Goal: Task Accomplishment & Management: Manage account settings

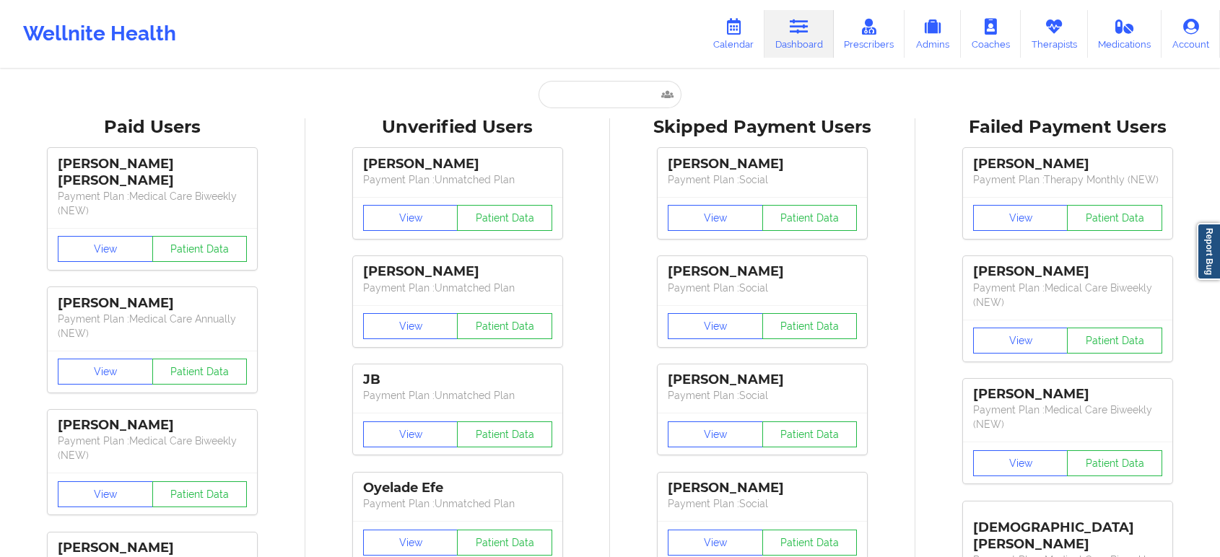
click at [743, 24] on icon at bounding box center [733, 27] width 19 height 16
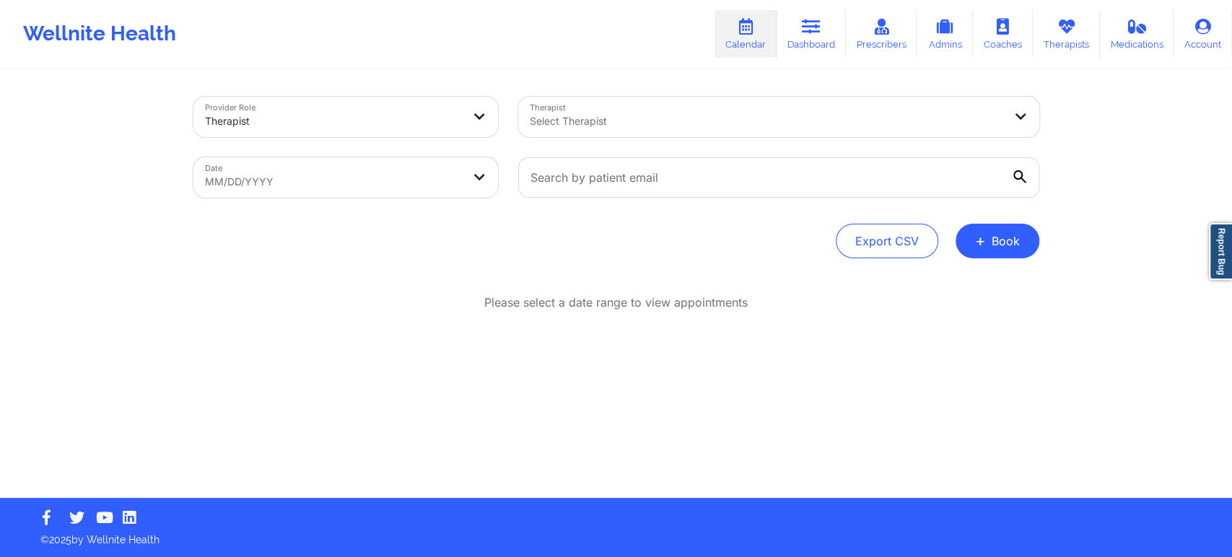
select select "2025-8"
select select "2025-9"
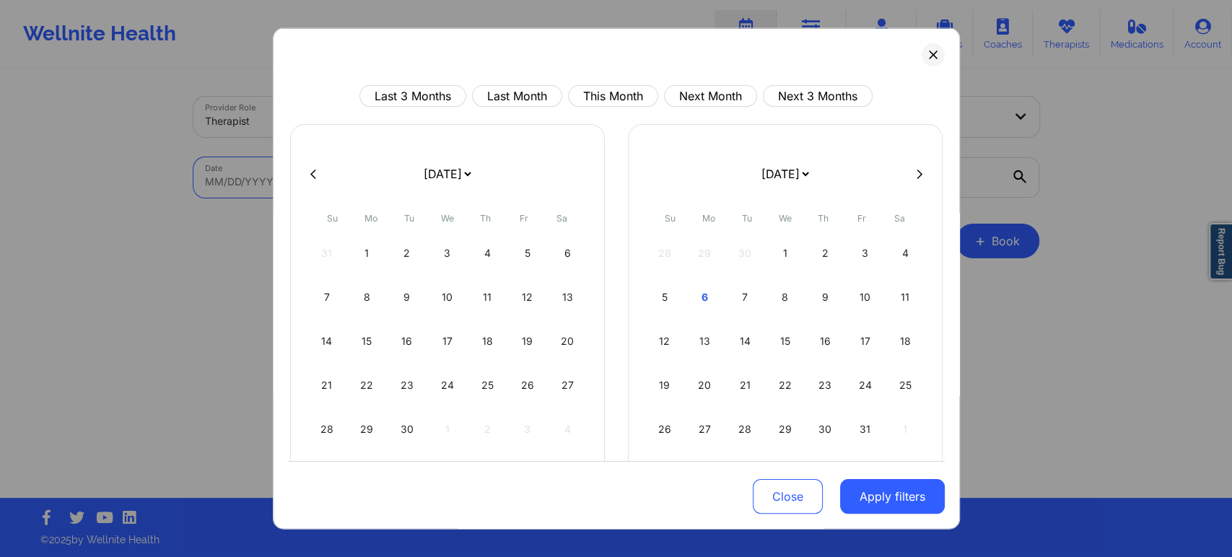
click at [379, 185] on body "Wellnite Health Calendar Dashboard Prescribers Admins Coaches Therapists Medica…" at bounding box center [616, 278] width 1232 height 557
click at [608, 100] on button "This Month" at bounding box center [613, 96] width 90 height 22
select select "2025-9"
select select "2025-10"
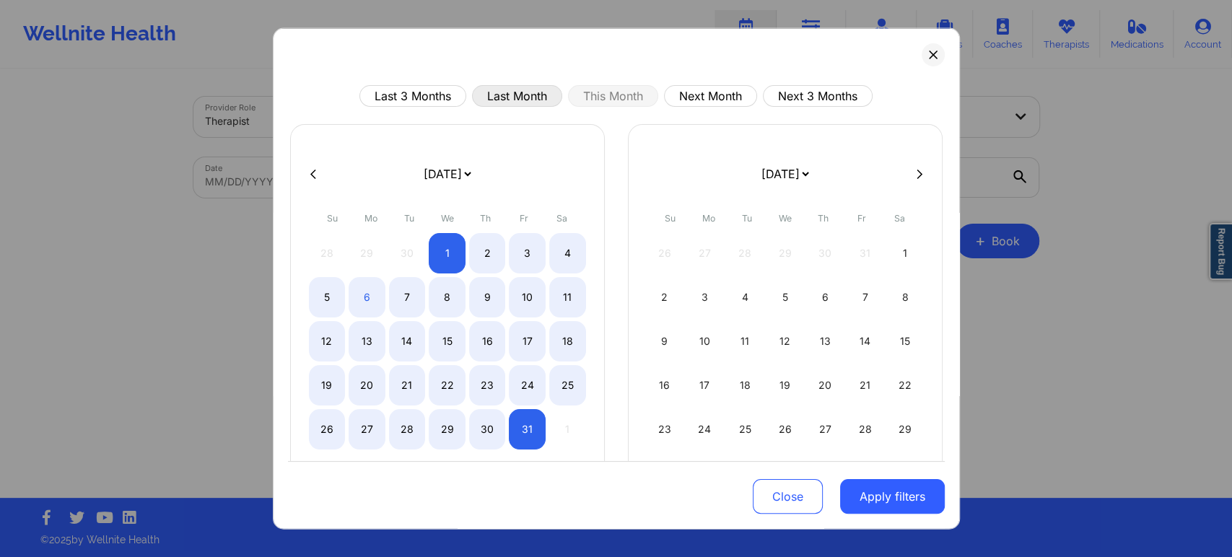
click at [535, 100] on button "Last Month" at bounding box center [517, 96] width 90 height 22
select select "2025-8"
select select "2025-9"
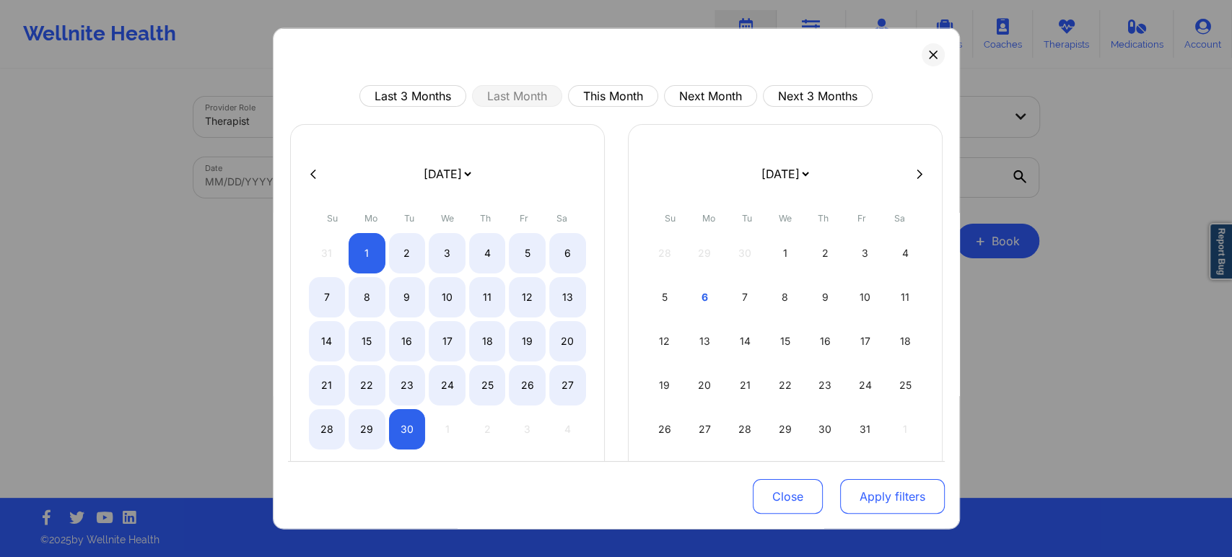
click at [883, 507] on button "Apply filters" at bounding box center [892, 496] width 105 height 35
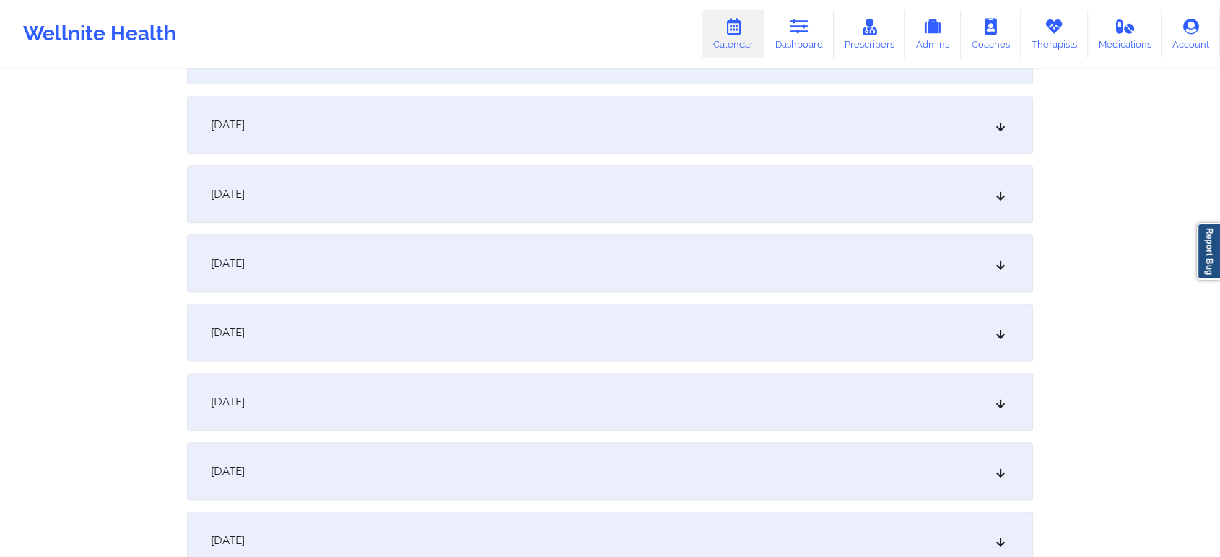
scroll to position [1830, 0]
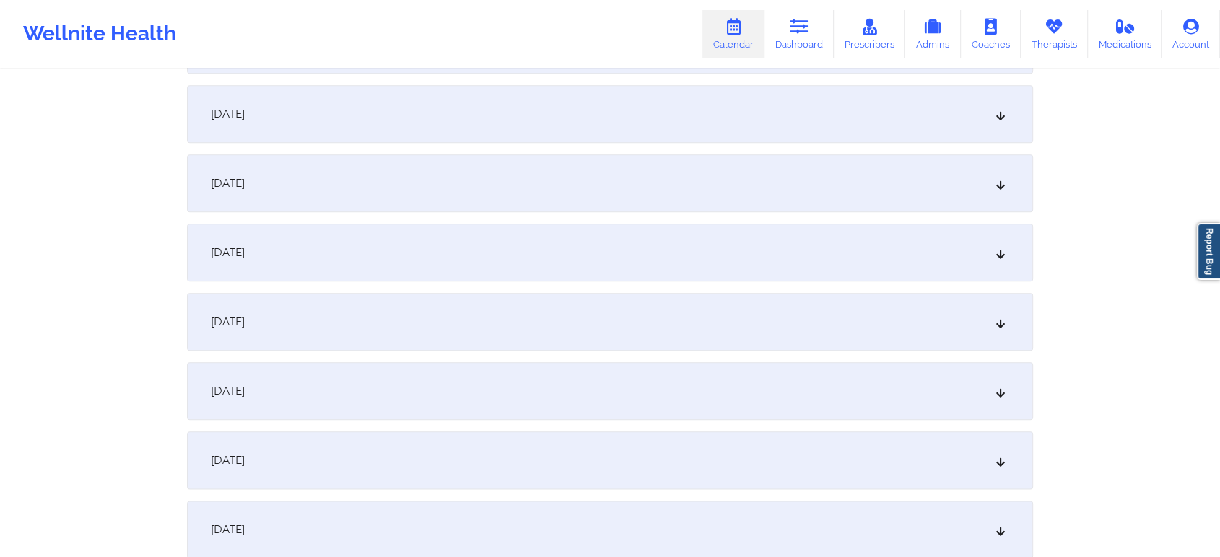
scroll to position [1913, 0]
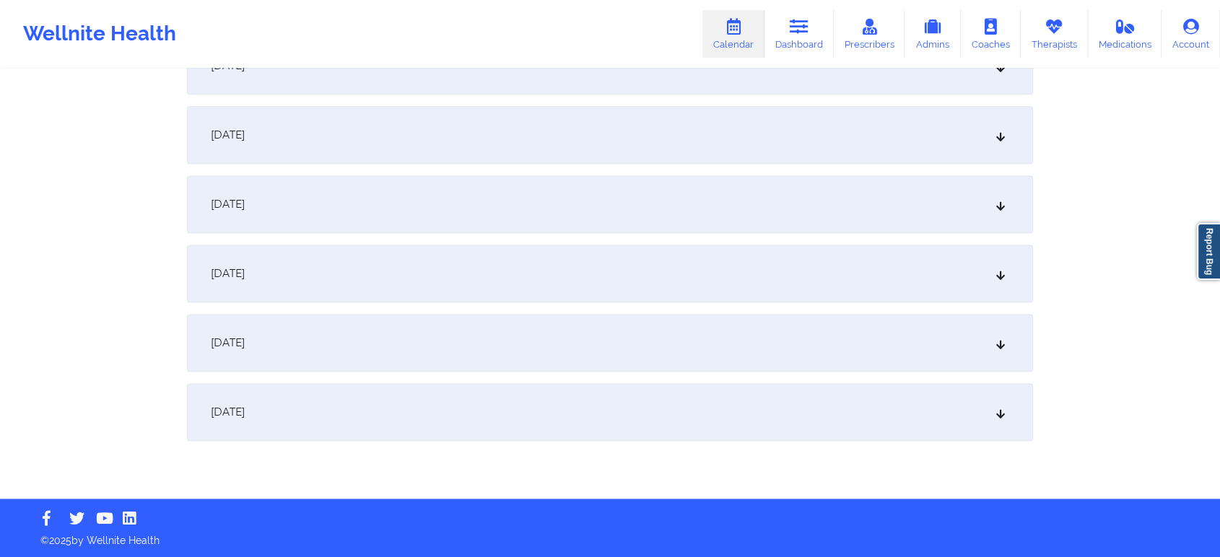
click at [440, 358] on div "[DATE]" at bounding box center [610, 343] width 846 height 58
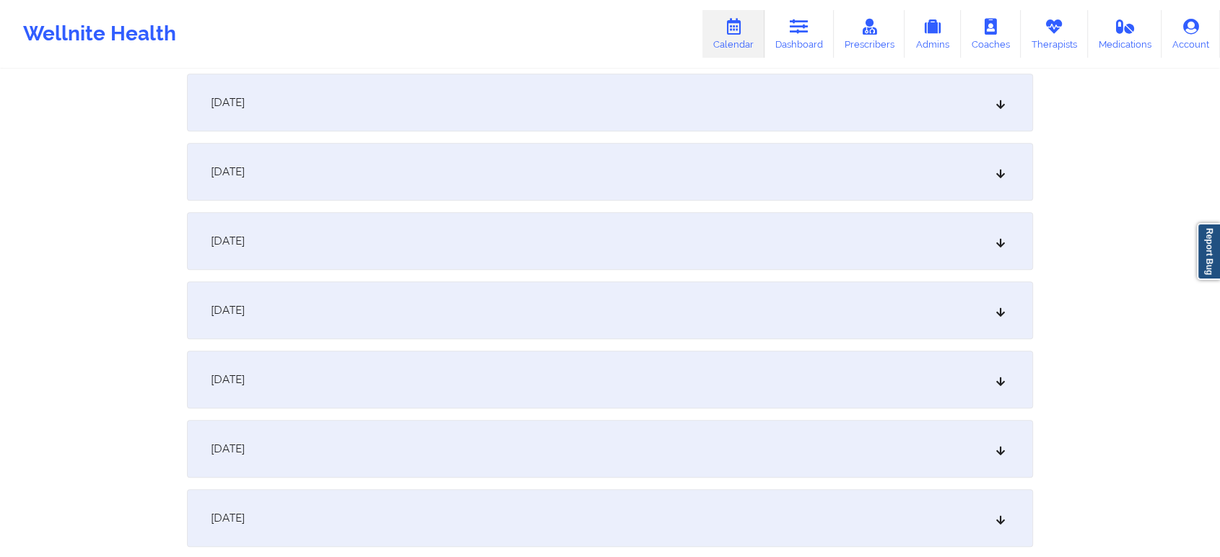
scroll to position [0, 0]
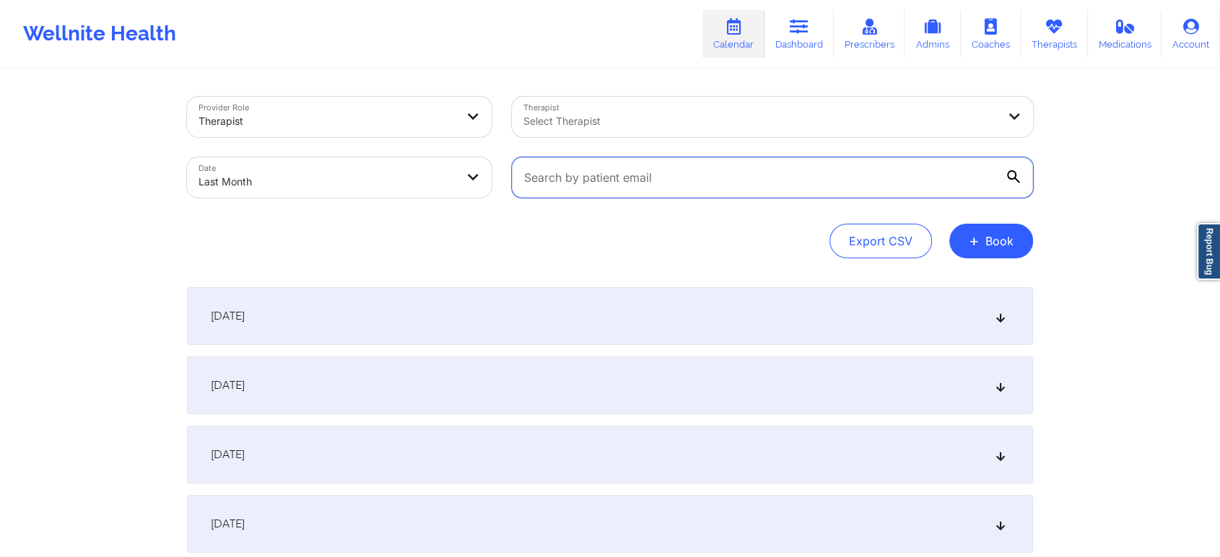
click at [582, 191] on input "text" at bounding box center [772, 177] width 521 height 40
paste input "[EMAIL_ADDRESS][DOMAIN_NAME]"
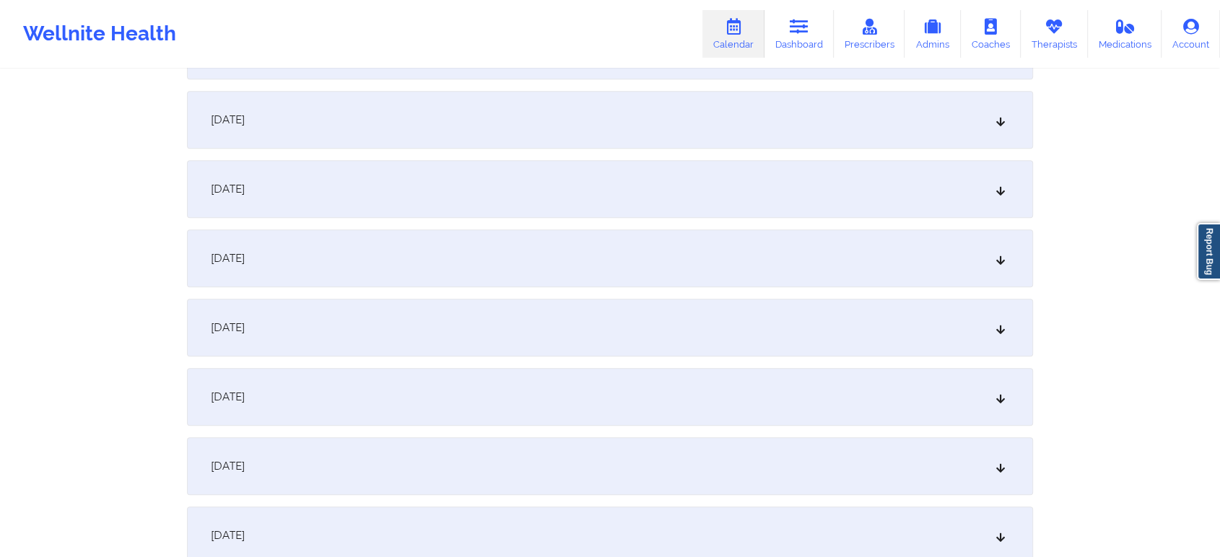
scroll to position [1913, 0]
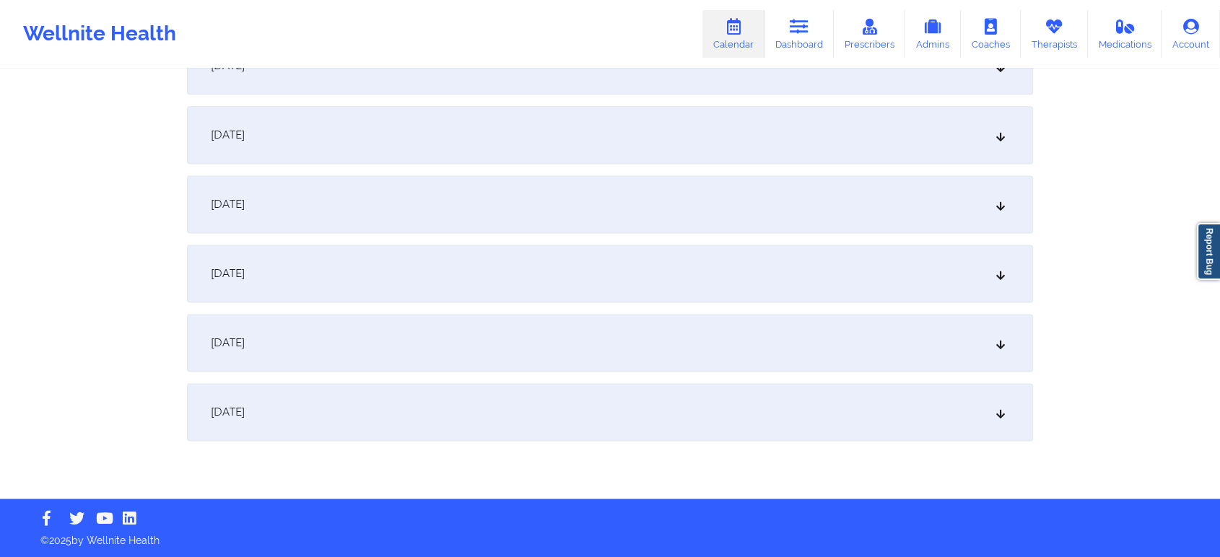
click at [613, 367] on div "[DATE]" at bounding box center [610, 343] width 846 height 58
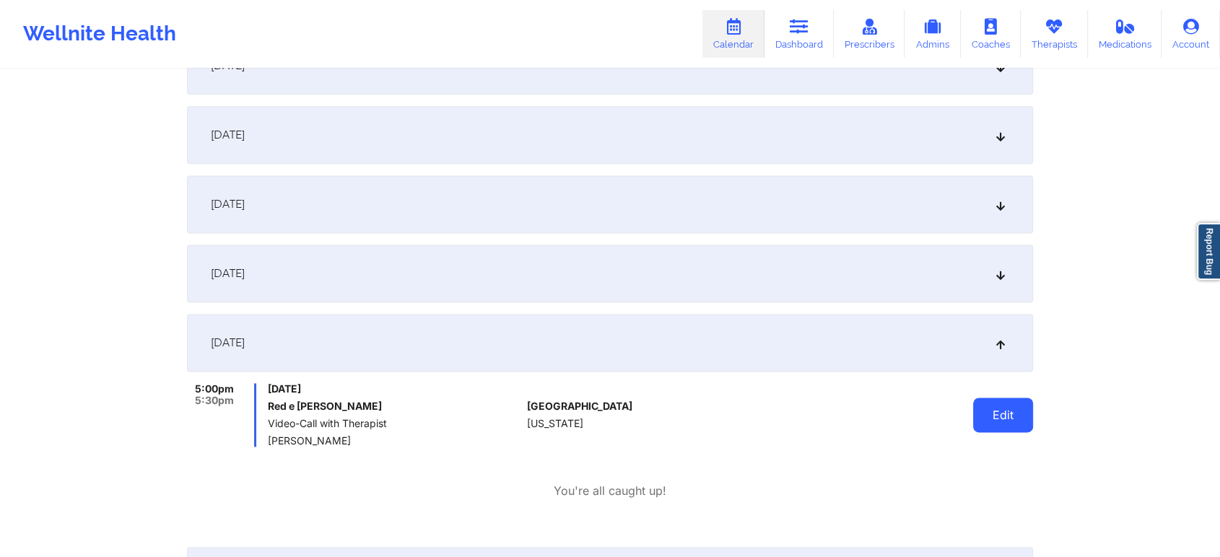
click at [1007, 408] on button "Edit" at bounding box center [1003, 415] width 60 height 35
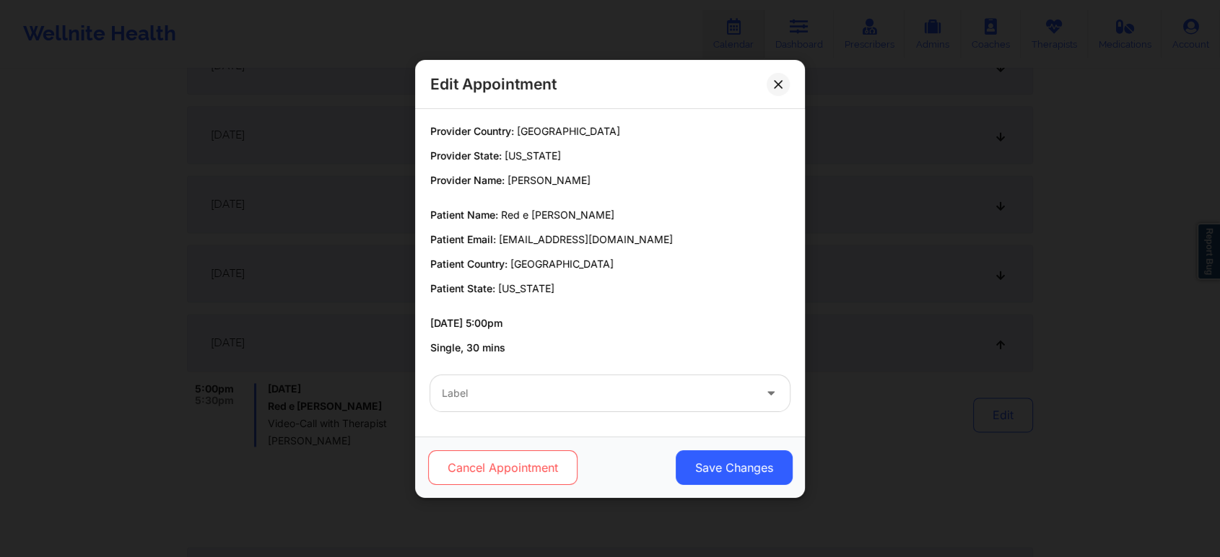
click at [483, 471] on button "Cancel Appointment" at bounding box center [502, 467] width 149 height 35
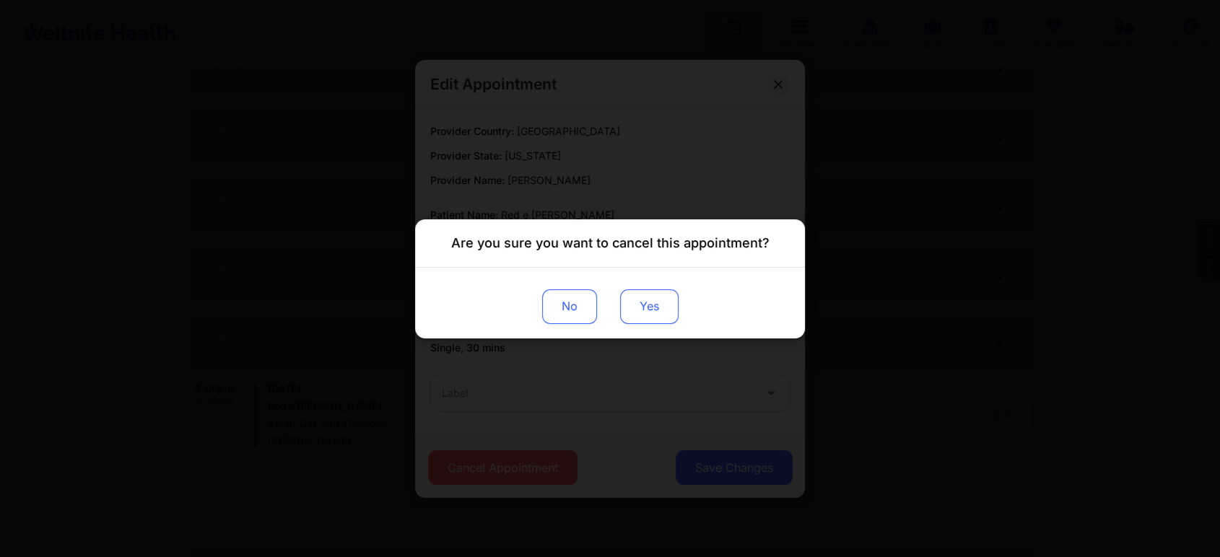
click at [637, 309] on button "Yes" at bounding box center [649, 306] width 58 height 35
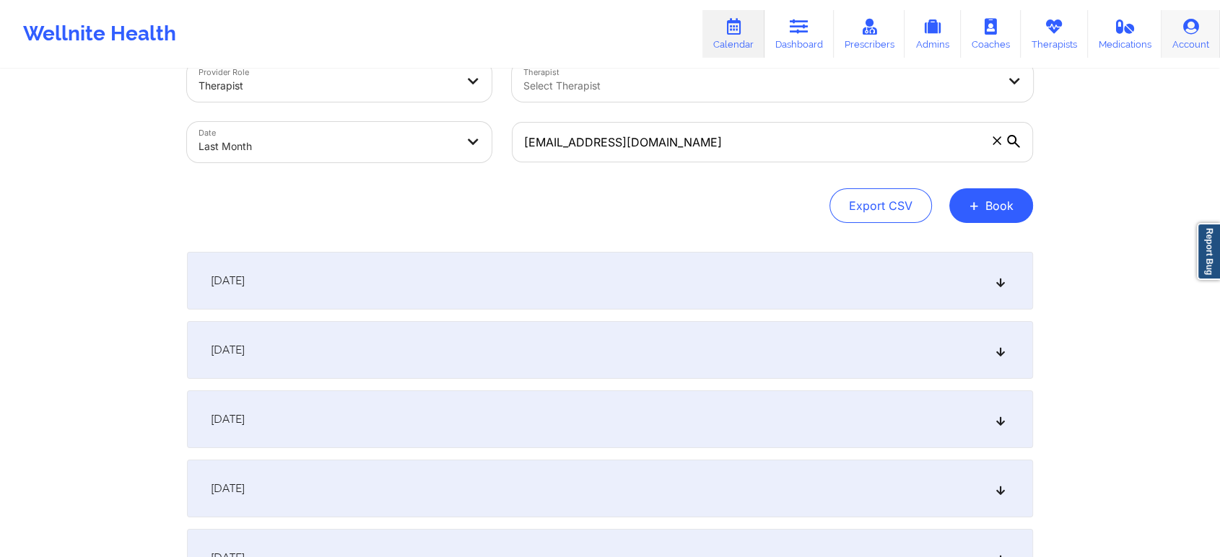
scroll to position [19, 0]
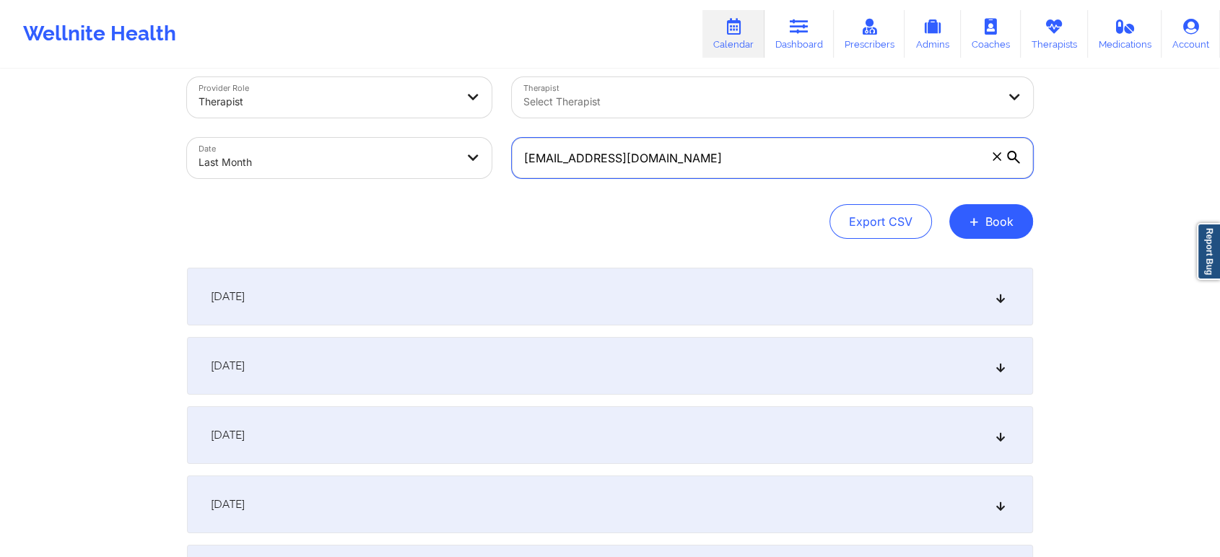
drag, startPoint x: 739, startPoint y: 159, endPoint x: 462, endPoint y: 172, distance: 277.4
click at [462, 172] on div "Provider Role Therapist Therapist Select Therapist Date Last Month [EMAIL_ADDRE…" at bounding box center [610, 127] width 866 height 121
paste input "[EMAIL_ADDRESS][DOMAIN_NAME]"
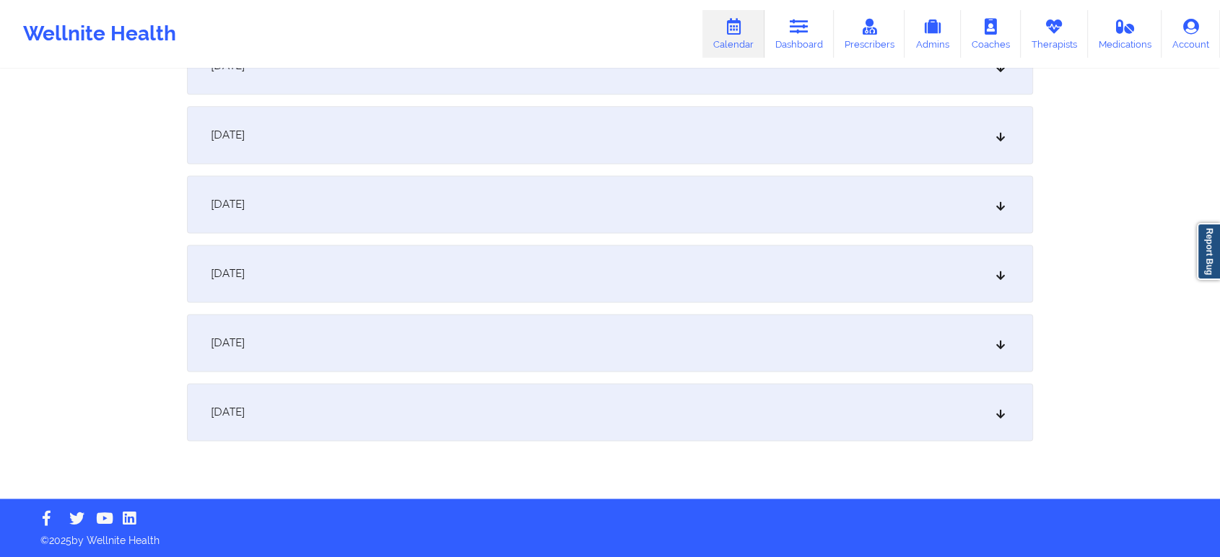
type input "[EMAIL_ADDRESS][DOMAIN_NAME]"
click at [704, 360] on div "[DATE]" at bounding box center [610, 343] width 846 height 58
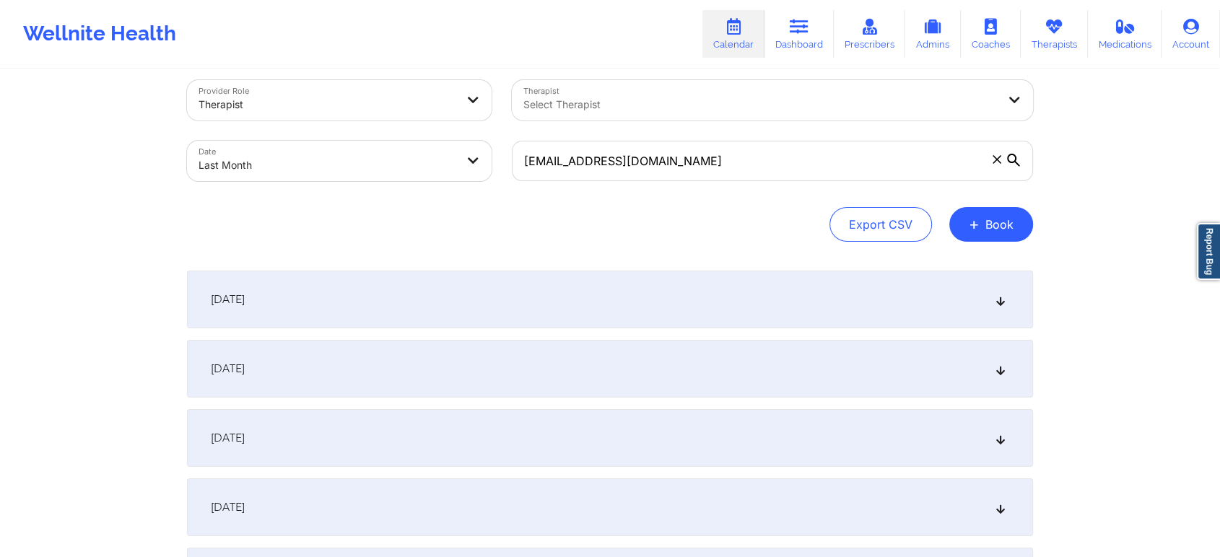
scroll to position [0, 0]
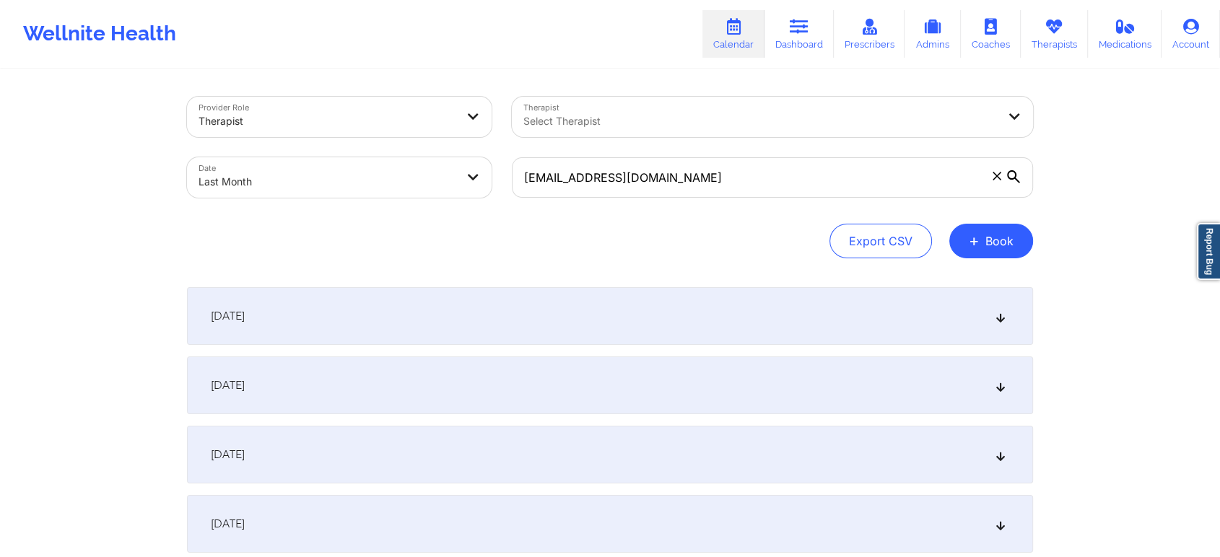
select select "2025-8"
select select "2025-9"
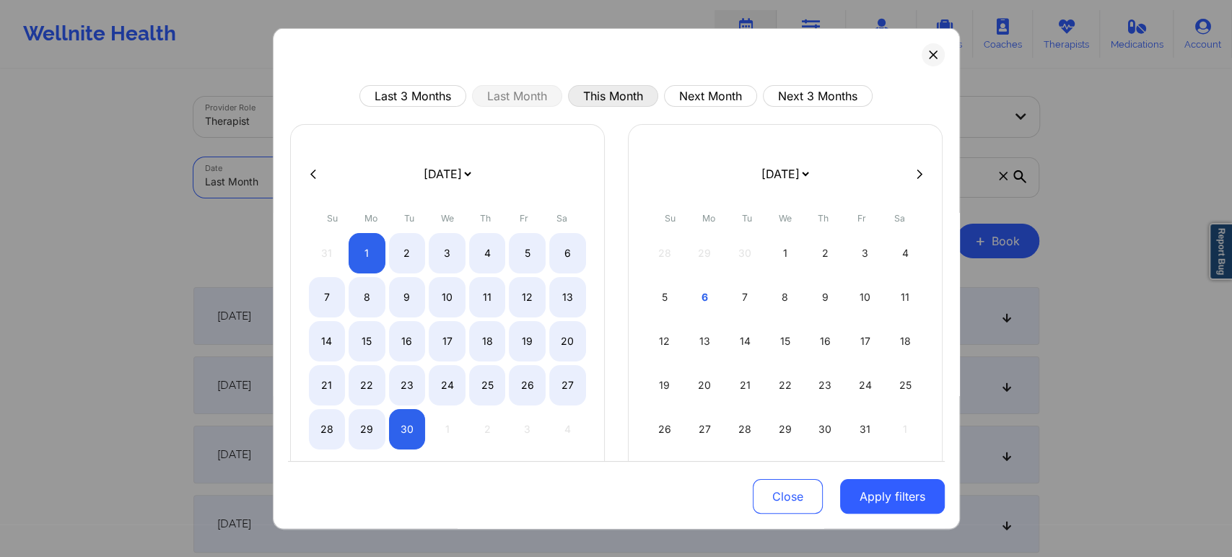
click at [622, 91] on button "This Month" at bounding box center [613, 96] width 90 height 22
select select "2025-9"
select select "2025-10"
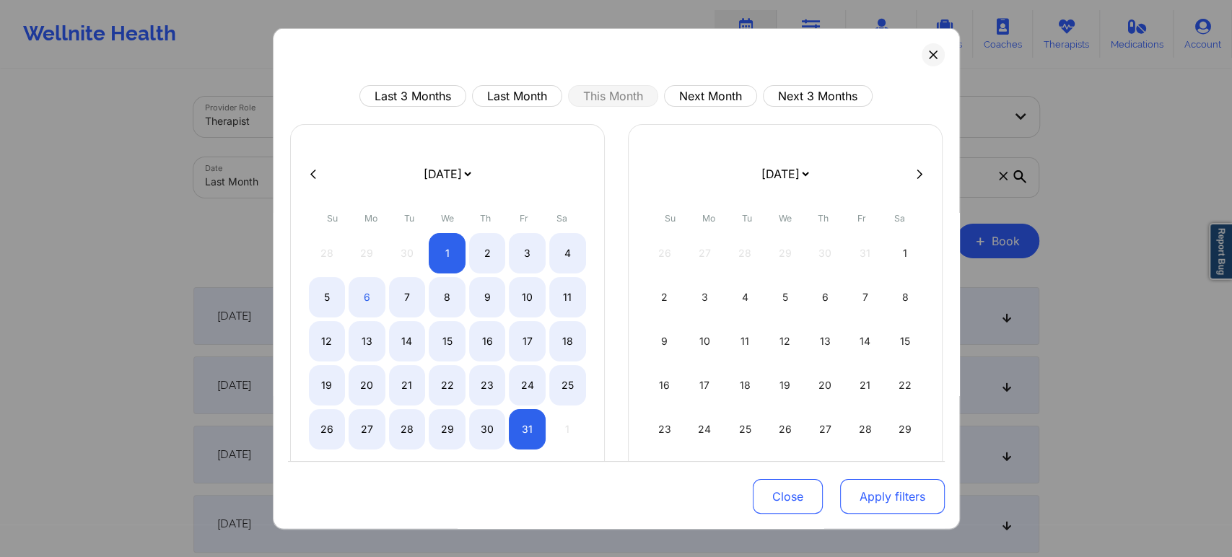
click at [875, 495] on button "Apply filters" at bounding box center [892, 496] width 105 height 35
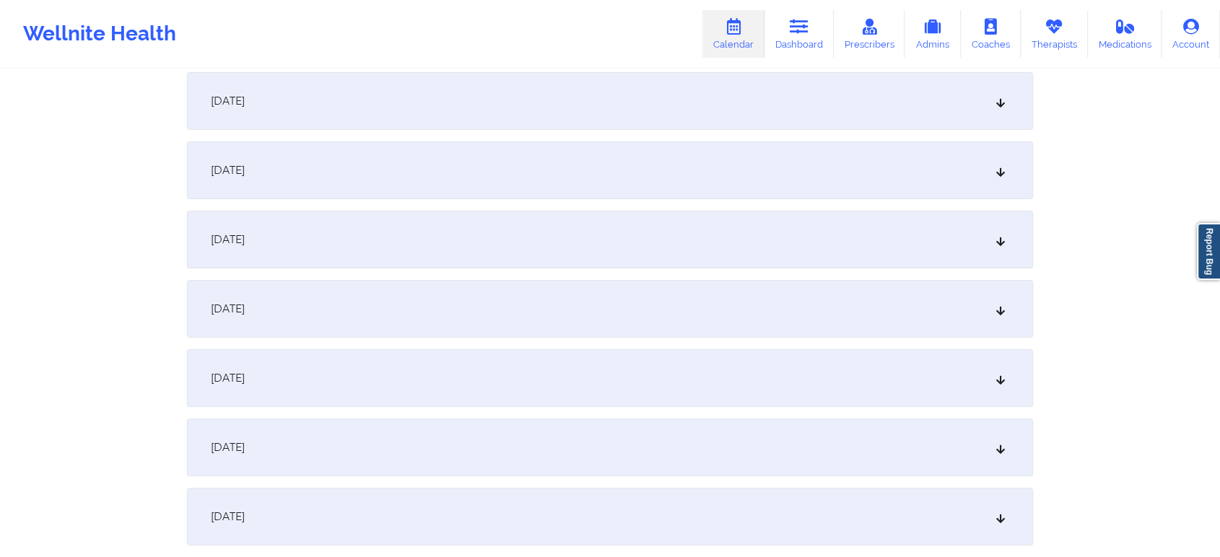
scroll to position [288, 0]
click at [571, 315] on div "[DATE]" at bounding box center [610, 305] width 846 height 58
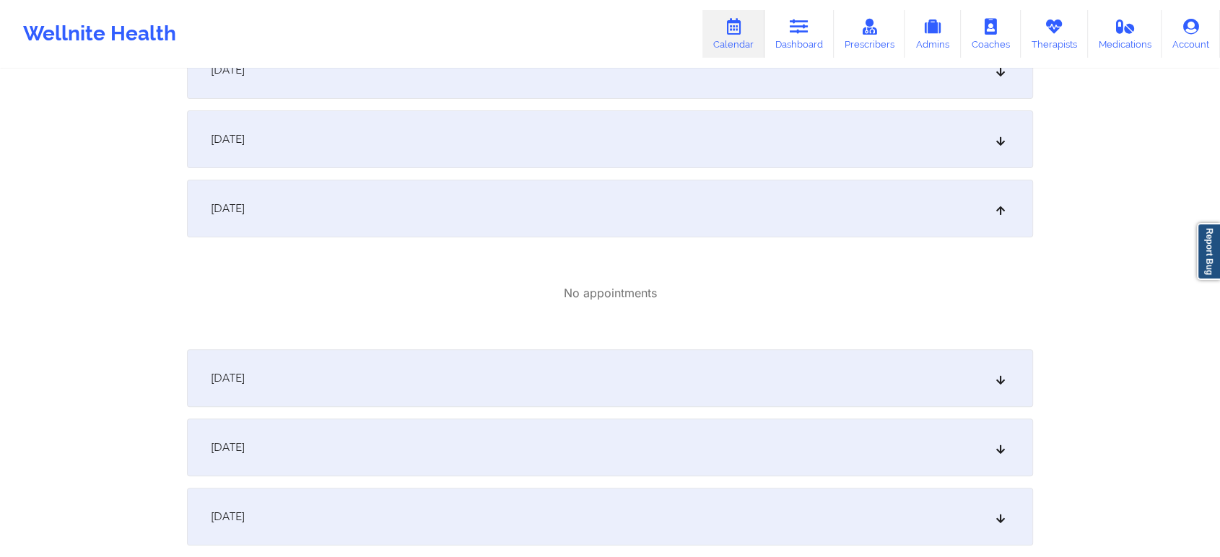
scroll to position [381, 0]
